Goal: Task Accomplishment & Management: Complete application form

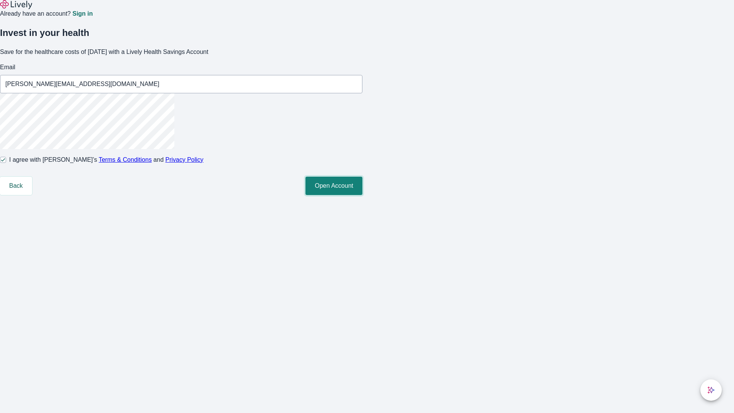
click at [363, 195] on button "Open Account" at bounding box center [334, 186] width 57 height 18
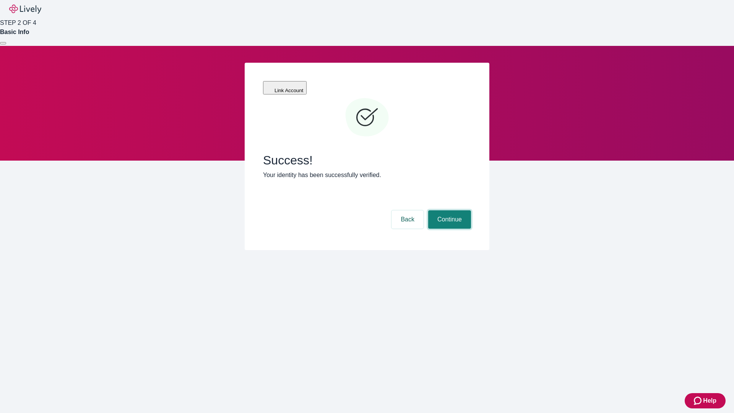
click at [449, 210] on button "Continue" at bounding box center [449, 219] width 43 height 18
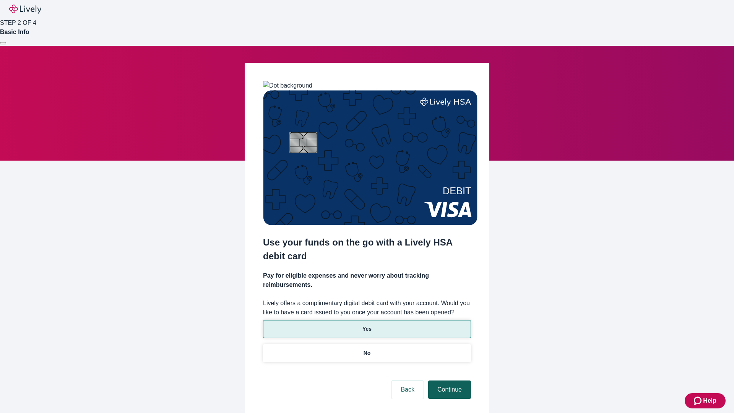
click at [367, 325] on p "Yes" at bounding box center [367, 329] width 9 height 8
click at [449, 380] on button "Continue" at bounding box center [449, 389] width 43 height 18
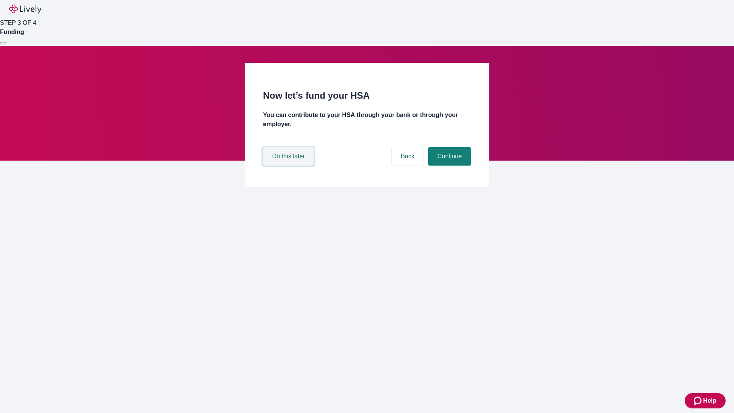
click at [289, 166] on button "Do this later" at bounding box center [288, 156] width 51 height 18
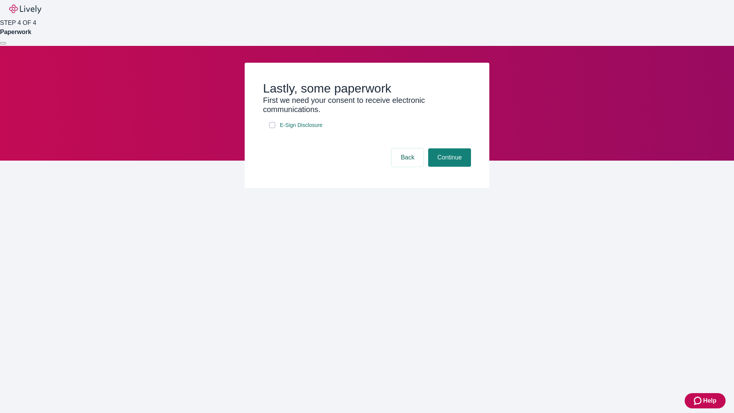
click at [272, 128] on input "E-Sign Disclosure" at bounding box center [272, 125] width 6 height 6
checkbox input "true"
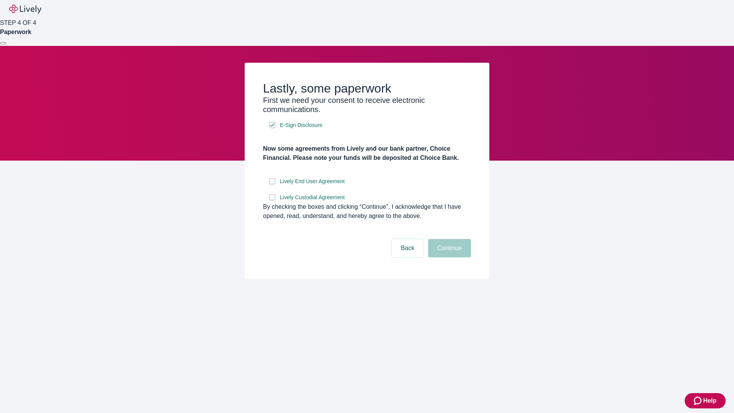
click at [272, 184] on input "Lively End User Agreement" at bounding box center [272, 181] width 6 height 6
checkbox input "true"
click at [272, 200] on input "Lively Custodial Agreement" at bounding box center [272, 197] width 6 height 6
checkbox input "true"
click at [449, 257] on button "Continue" at bounding box center [449, 248] width 43 height 18
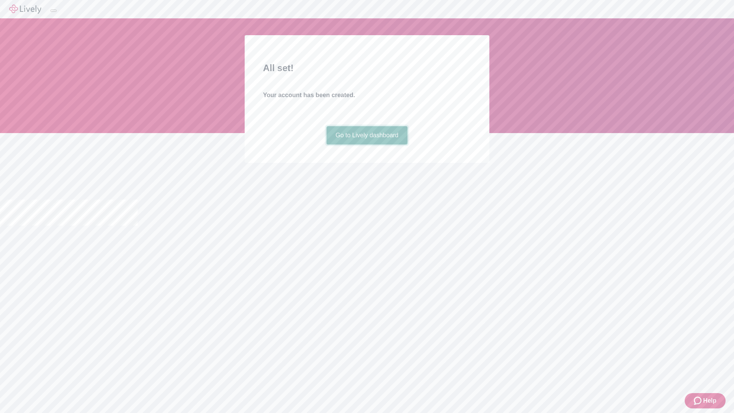
click at [367, 145] on link "Go to Lively dashboard" at bounding box center [367, 135] width 81 height 18
